Goal: Task Accomplishment & Management: Manage account settings

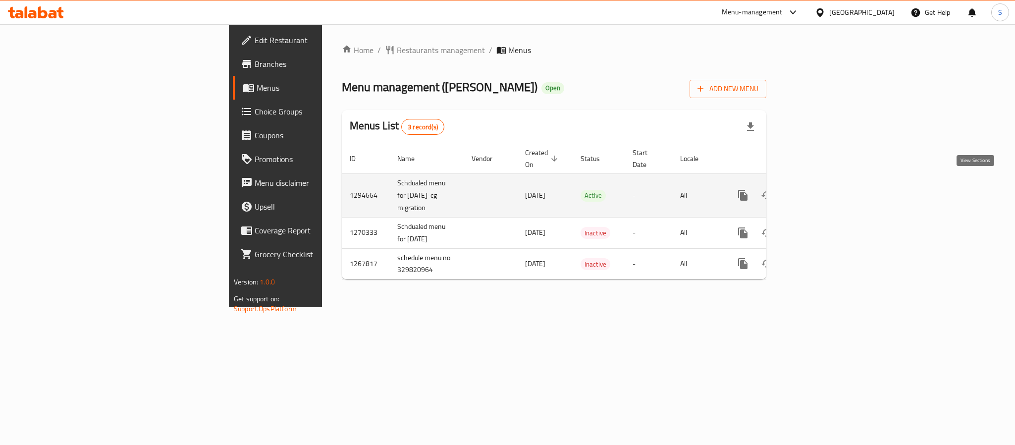
click at [821, 189] on icon "enhanced table" at bounding box center [815, 195] width 12 height 12
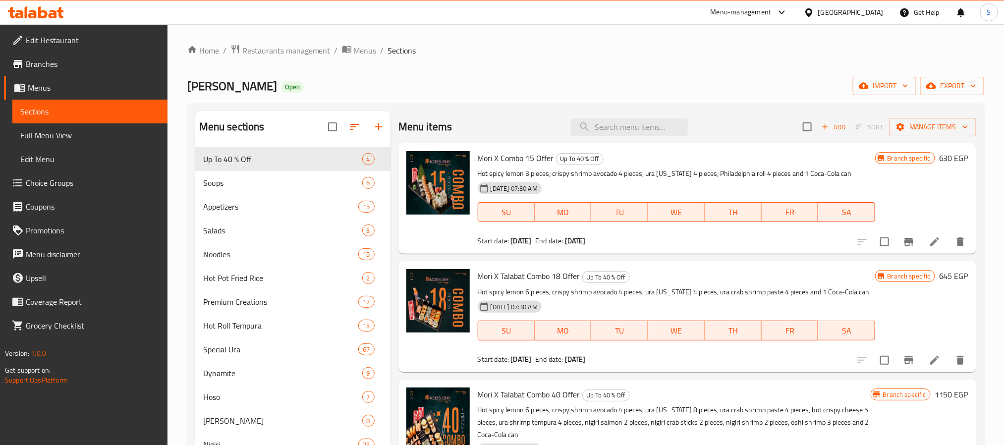
click at [58, 183] on span "Choice Groups" at bounding box center [93, 183] width 134 height 12
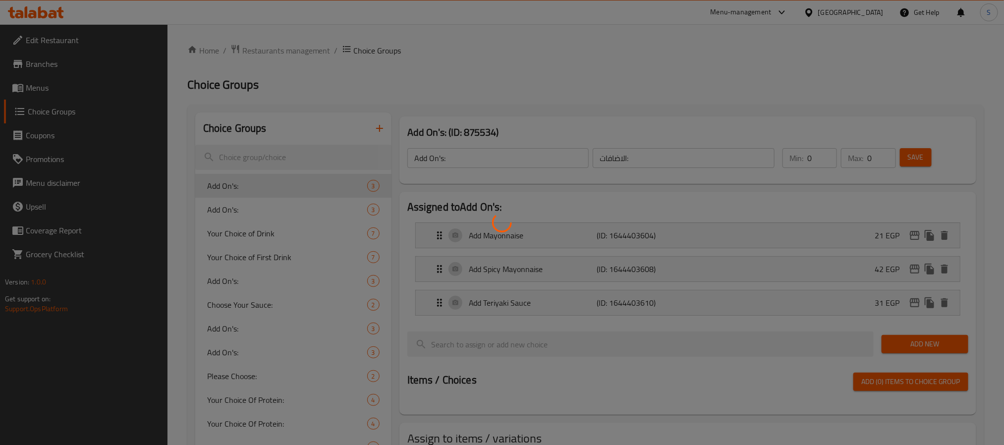
click at [62, 95] on div at bounding box center [502, 222] width 1004 height 445
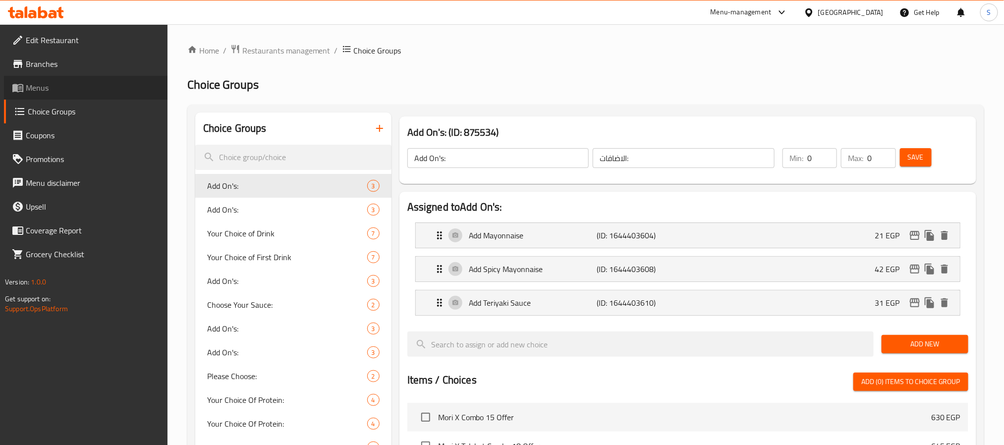
click at [64, 89] on span "Menus" at bounding box center [93, 88] width 134 height 12
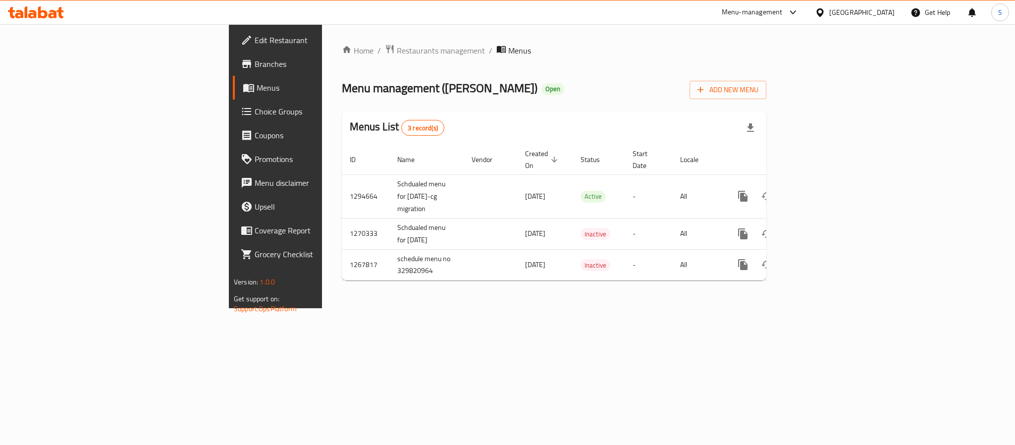
click at [255, 67] on span "Branches" at bounding box center [323, 64] width 136 height 12
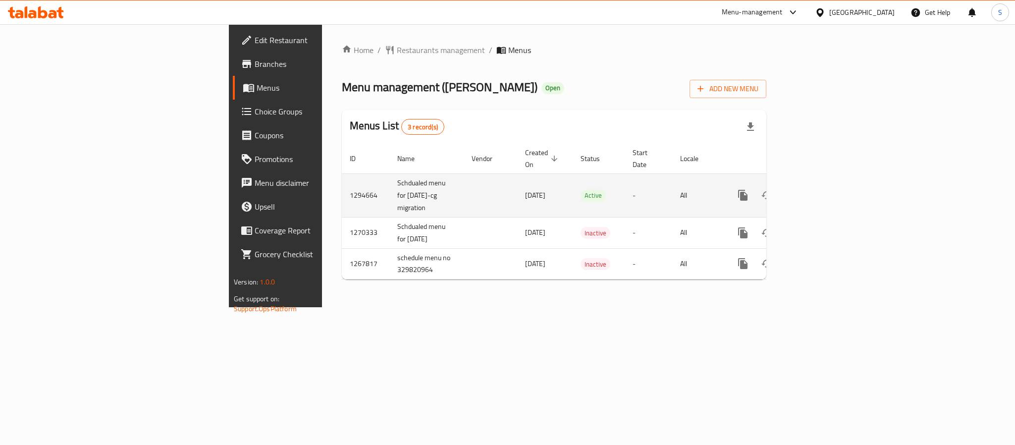
click at [835, 189] on td "enhanced table" at bounding box center [779, 195] width 111 height 44
click at [821, 189] on icon "enhanced table" at bounding box center [815, 195] width 12 height 12
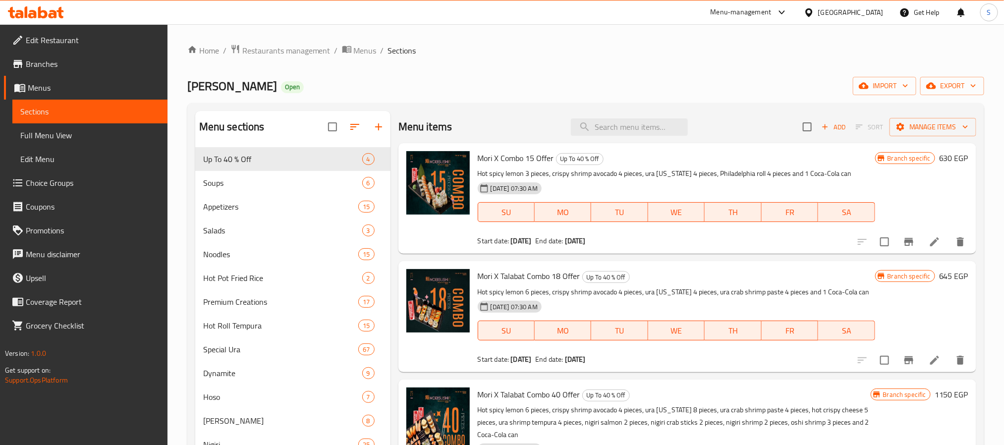
click at [54, 187] on span "Choice Groups" at bounding box center [93, 183] width 134 height 12
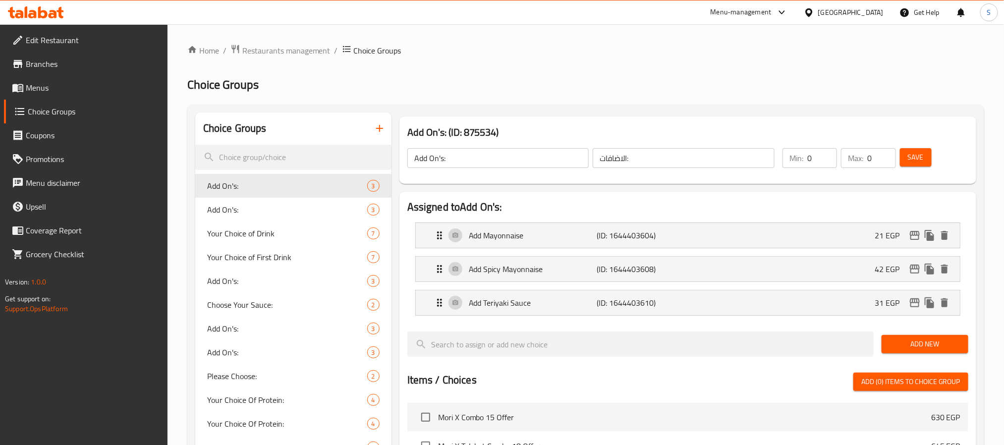
click at [341, 21] on div "Menu-management Egypt Get Help S" at bounding box center [502, 12] width 1004 height 24
